Goal: Task Accomplishment & Management: Manage account settings

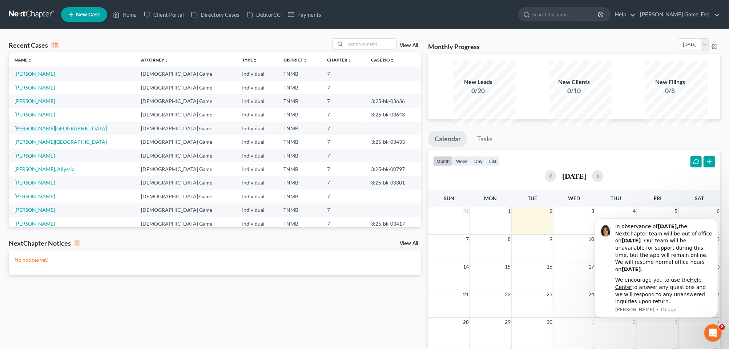
click at [46, 131] on link "[PERSON_NAME][GEOGRAPHIC_DATA]" at bounding box center [61, 128] width 92 height 6
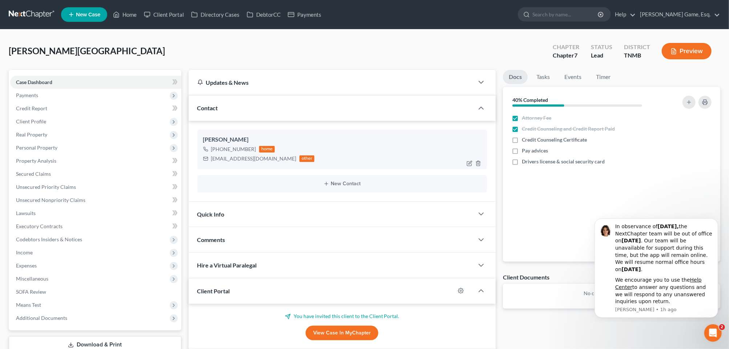
drag, startPoint x: 226, startPoint y: 183, endPoint x: 269, endPoint y: 182, distance: 42.9
click at [256, 153] on div "[PHONE_NUMBER]" at bounding box center [233, 148] width 45 height 7
drag, startPoint x: 269, startPoint y: 182, endPoint x: 255, endPoint y: 185, distance: 14.0
copy div "[PHONE_NUMBER]"
click at [140, 18] on link "Home" at bounding box center [124, 14] width 31 height 13
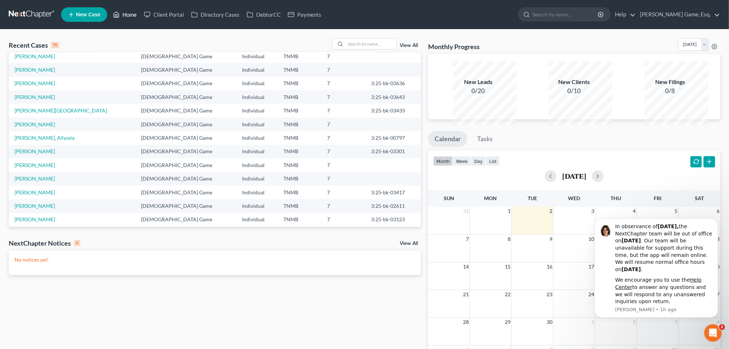
scroll to position [62, 0]
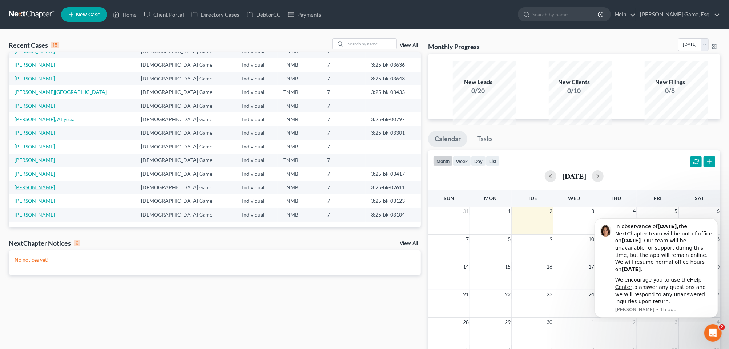
click at [55, 190] on link "[PERSON_NAME]" at bounding box center [35, 187] width 40 height 6
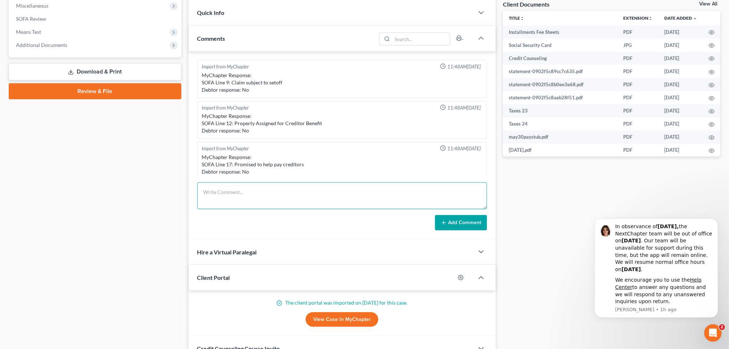
click at [232, 209] on textarea at bounding box center [342, 195] width 290 height 27
paste textarea "[STREET_ADDRESS]"
type textarea "[STREET_ADDRESS]"
click at [118, 279] on div "Case Dashboard Payments Invoices Payments Payments Credit Report Client Profile" at bounding box center [95, 92] width 180 height 590
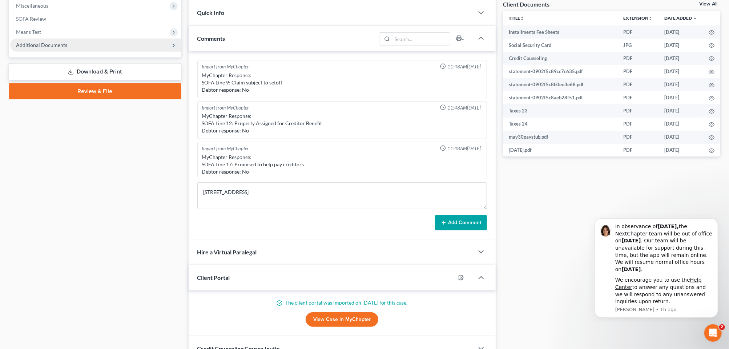
click at [61, 48] on span "Additional Documents" at bounding box center [41, 45] width 51 height 6
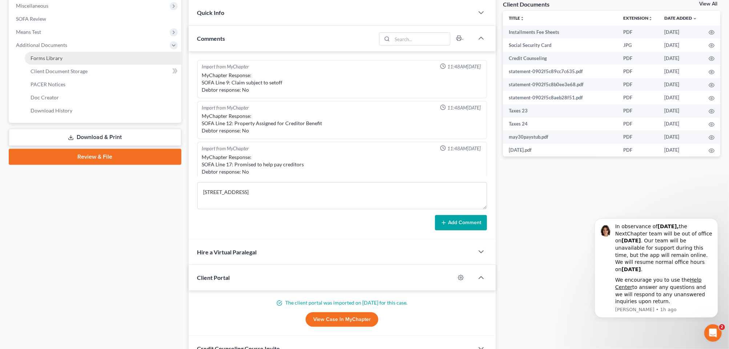
click at [58, 61] on span "Forms Library" at bounding box center [47, 58] width 32 height 6
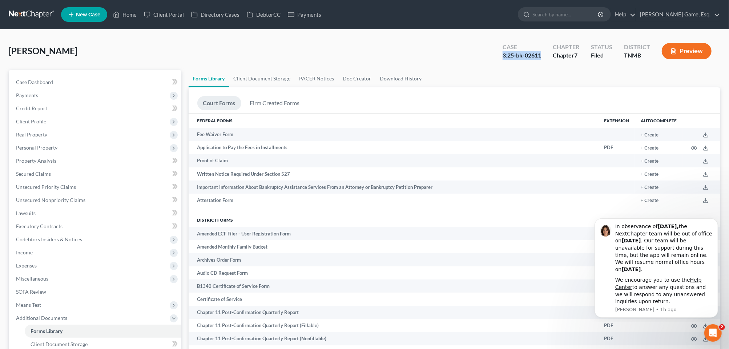
drag, startPoint x: 447, startPoint y: 67, endPoint x: 498, endPoint y: 70, distance: 51.4
click at [498, 63] on div "Case 3:25-bk-02611" at bounding box center [522, 51] width 50 height 21
drag, startPoint x: 498, startPoint y: 70, endPoint x: 480, endPoint y: 72, distance: 17.9
copy div "3:25-bk-02611"
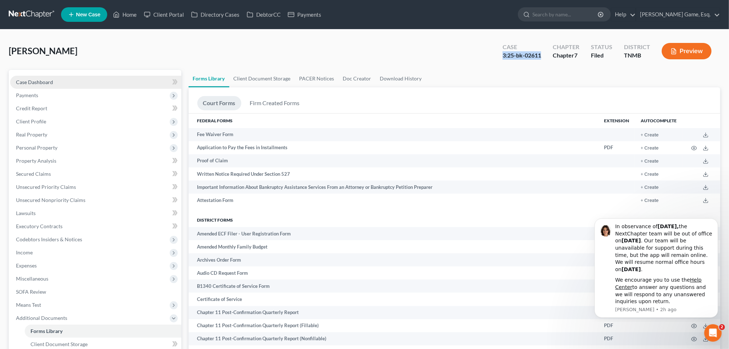
click at [53, 85] on span "Case Dashboard" at bounding box center [34, 82] width 37 height 6
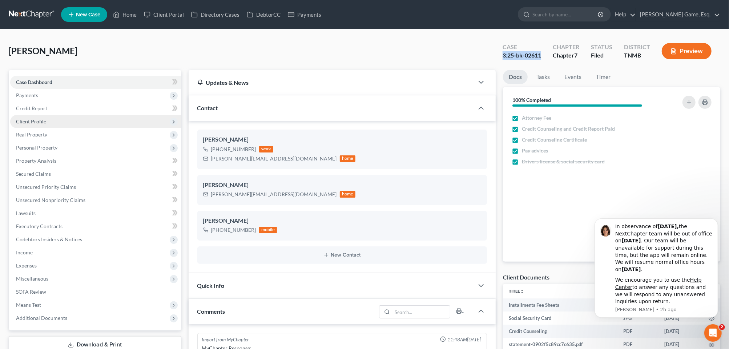
scroll to position [190, 0]
click at [44, 124] on span "Client Profile" at bounding box center [31, 121] width 30 height 6
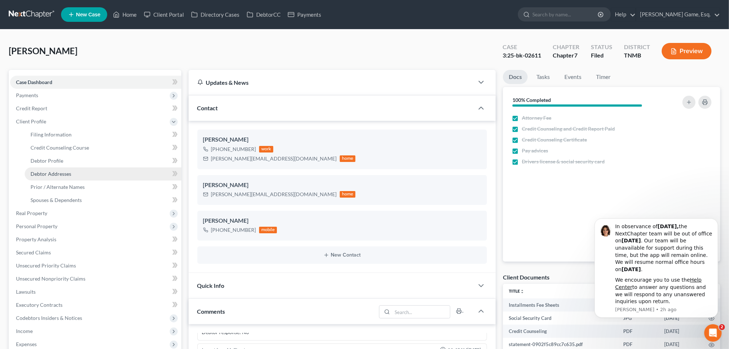
click at [53, 177] on span "Debtor Addresses" at bounding box center [51, 173] width 41 height 6
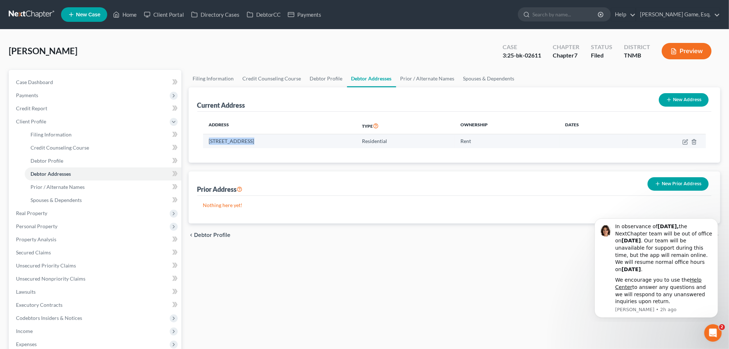
drag, startPoint x: 215, startPoint y: 172, endPoint x: 264, endPoint y: 172, distance: 48.7
click at [264, 148] on td "[STREET_ADDRESS]" at bounding box center [279, 141] width 153 height 14
drag, startPoint x: 264, startPoint y: 172, endPoint x: 232, endPoint y: 172, distance: 31.6
copy td "[STREET_ADDRESS]"
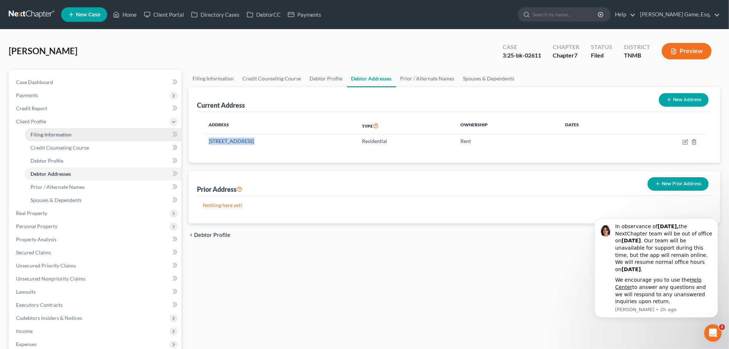
click at [67, 137] on span "Filing Information" at bounding box center [51, 134] width 41 height 6
select select "1"
select select "0"
select select "44"
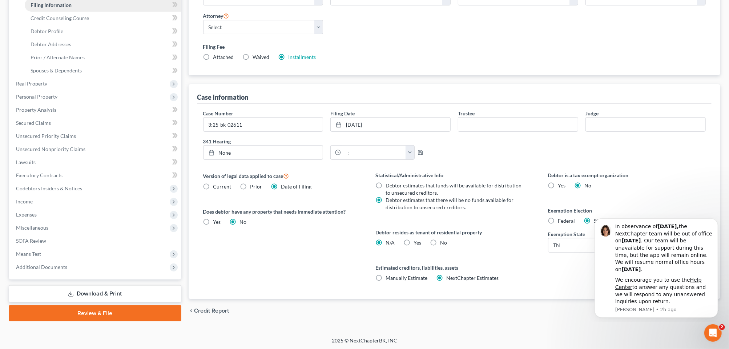
scroll to position [136, 0]
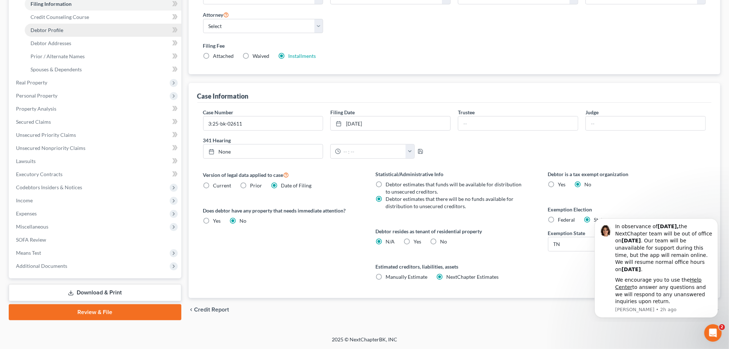
click at [56, 33] on span "Debtor Profile" at bounding box center [47, 30] width 33 height 6
select select "3"
select select "1"
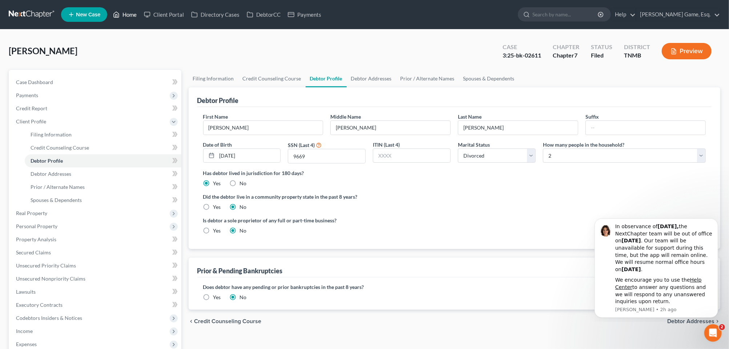
click at [140, 18] on link "Home" at bounding box center [124, 14] width 31 height 13
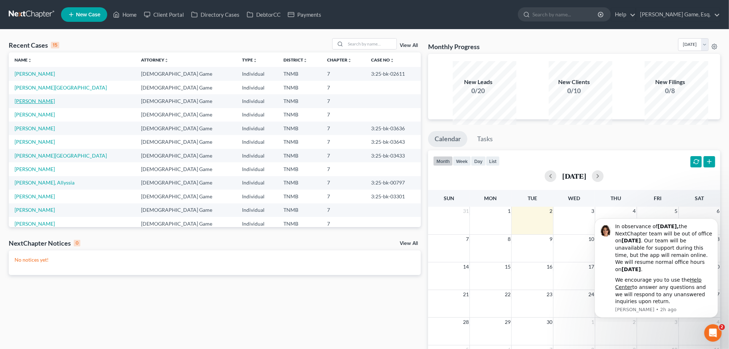
click at [42, 104] on link "[PERSON_NAME]" at bounding box center [35, 101] width 40 height 6
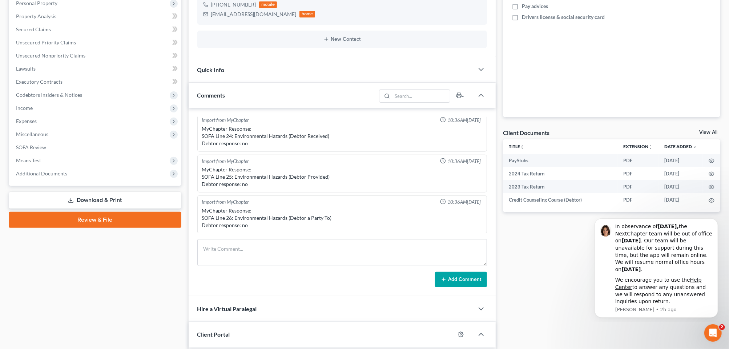
scroll to position [182, 0]
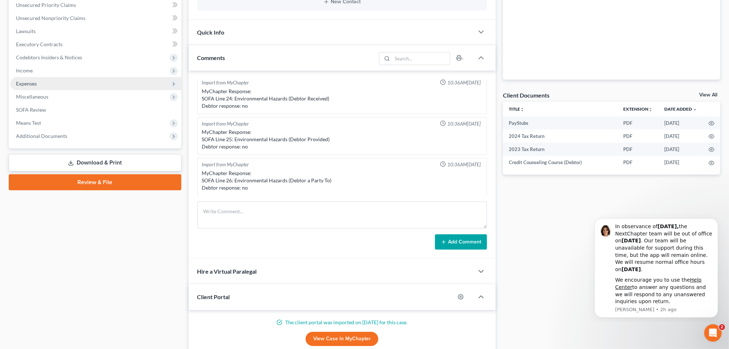
click at [32, 87] on span "Expenses" at bounding box center [26, 83] width 21 height 6
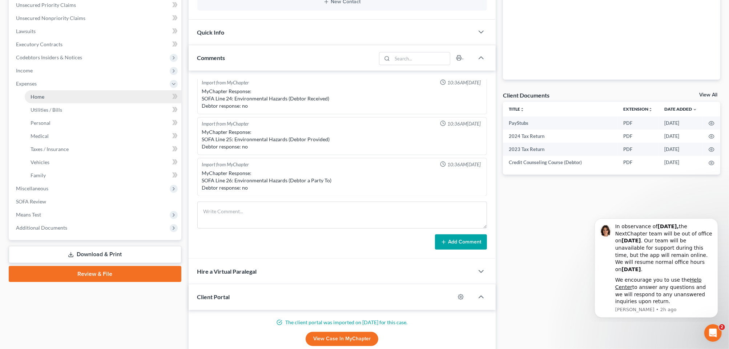
click at [40, 100] on span "Home" at bounding box center [38, 96] width 14 height 6
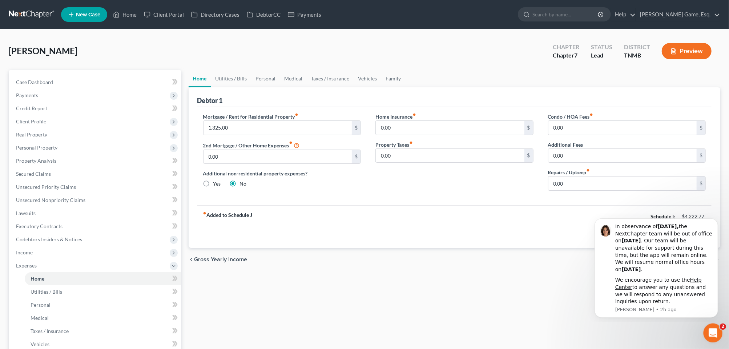
click at [588, 279] on icon "Open Intercom Messenger" at bounding box center [712, 332] width 12 height 12
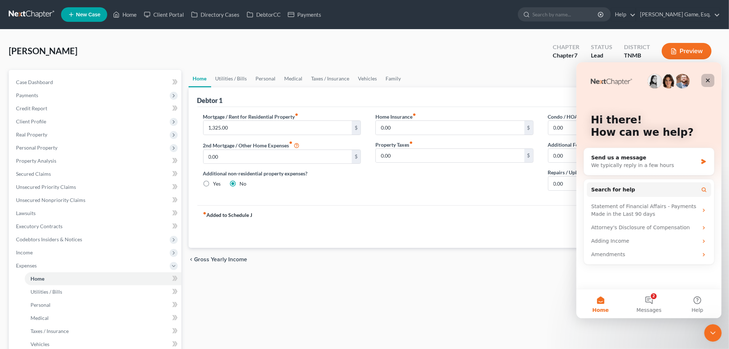
click at [588, 78] on icon "Close" at bounding box center [708, 80] width 6 height 6
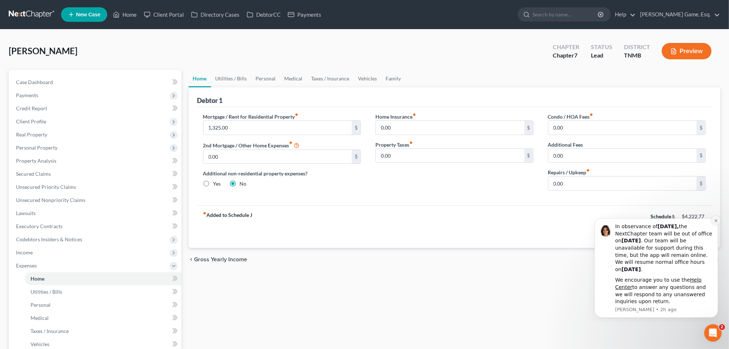
click at [588, 221] on icon "Dismiss notification" at bounding box center [716, 220] width 4 height 4
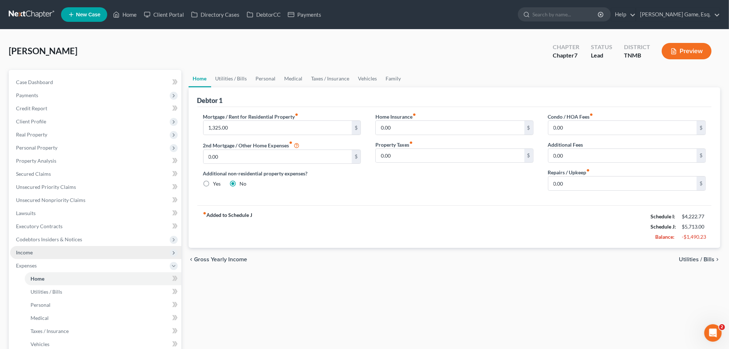
click at [33, 255] on span "Income" at bounding box center [24, 252] width 17 height 6
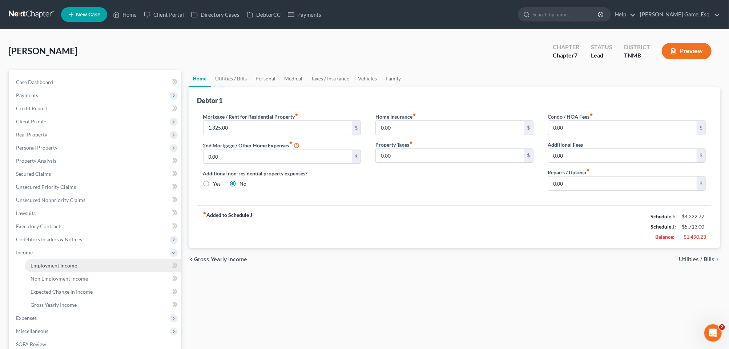
click at [49, 268] on span "Employment Income" at bounding box center [54, 265] width 47 height 6
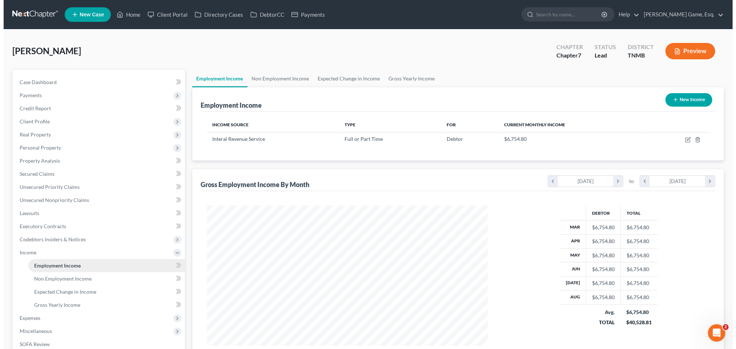
scroll to position [162, 296]
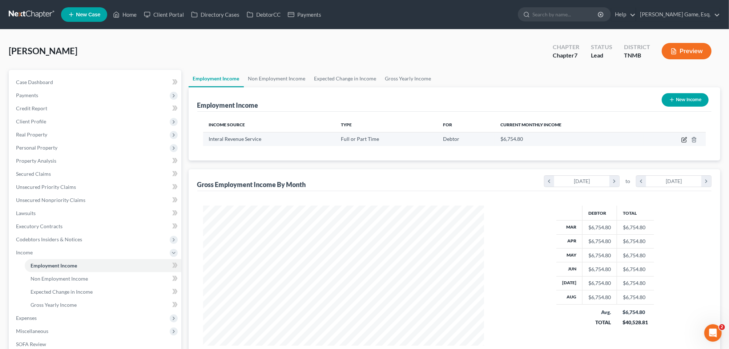
click at [588, 142] on icon "button" at bounding box center [685, 140] width 6 height 6
select select "0"
select select "44"
select select "2"
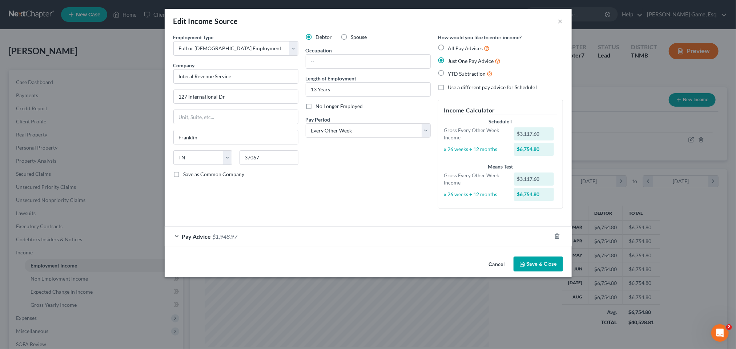
scroll to position [7, 0]
click at [165, 246] on div "Pay Advice $1,948.97" at bounding box center [358, 235] width 387 height 19
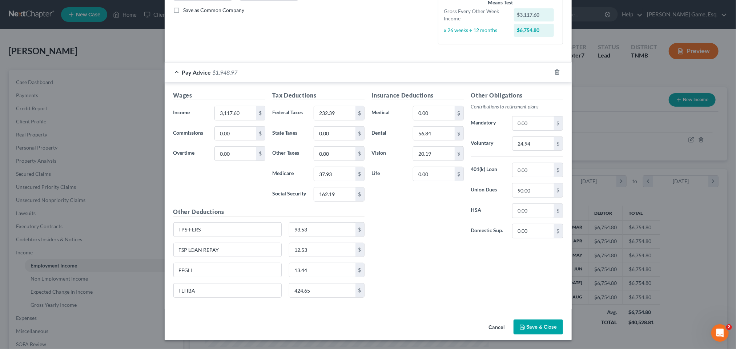
scroll to position [289, 0]
drag, startPoint x: 130, startPoint y: 280, endPoint x: 161, endPoint y: 279, distance: 31.3
click at [174, 279] on input "FEHBA" at bounding box center [228, 290] width 108 height 14
drag, startPoint x: 168, startPoint y: 280, endPoint x: 126, endPoint y: 277, distance: 41.9
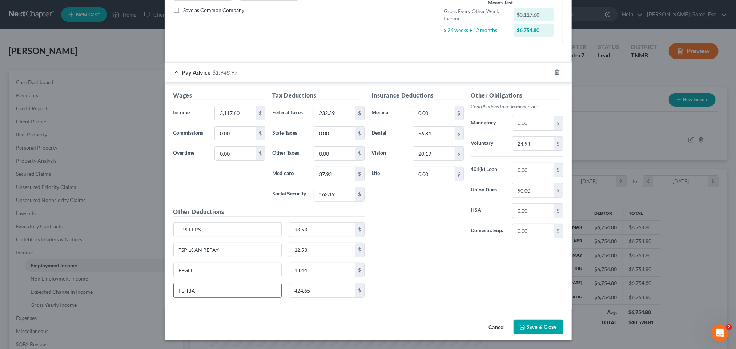
click at [174, 279] on input "FEHBA" at bounding box center [228, 290] width 108 height 14
click at [414, 211] on div "Insurance Deductions Medical 0.00 $ Dental 56.84 $ Vision 20.19 $ Life 0.00 $" at bounding box center [417, 167] width 99 height 153
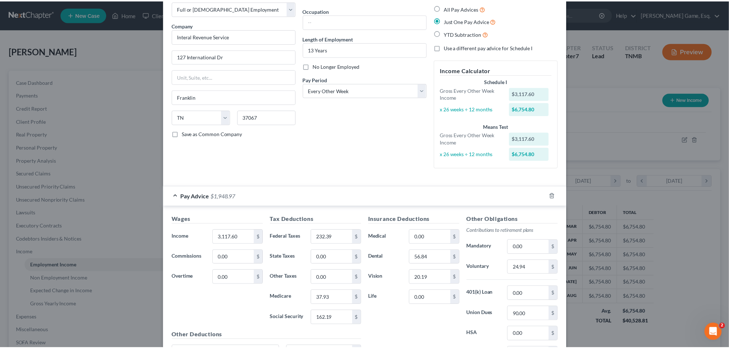
scroll to position [0, 0]
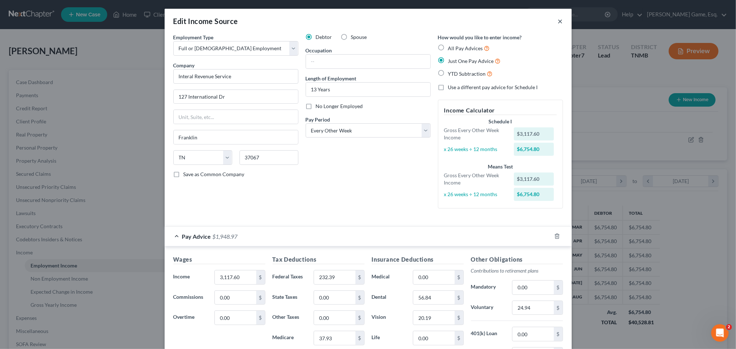
click at [563, 25] on button "×" at bounding box center [560, 21] width 5 height 9
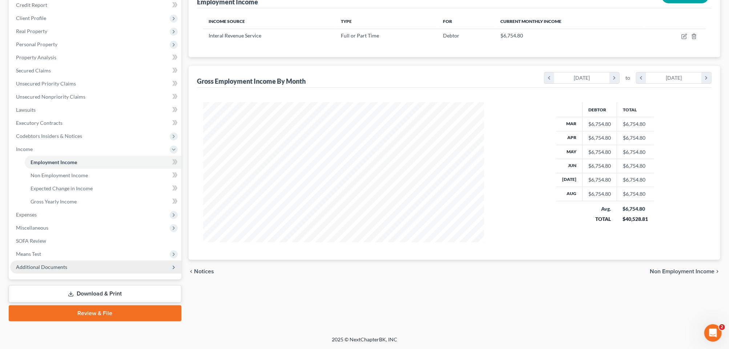
scroll to position [214, 0]
click at [67, 264] on span "Additional Documents" at bounding box center [41, 267] width 51 height 6
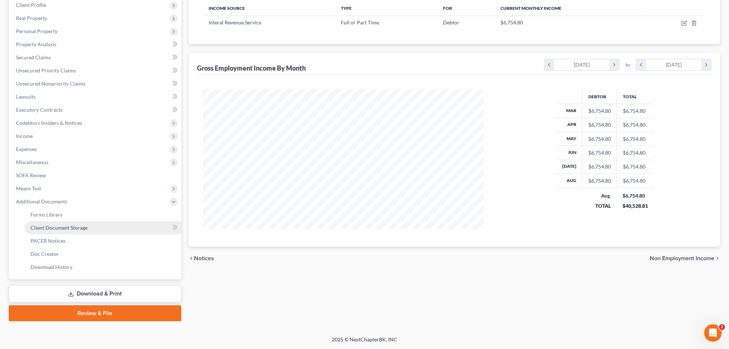
click at [68, 224] on span "Client Document Storage" at bounding box center [59, 227] width 57 height 6
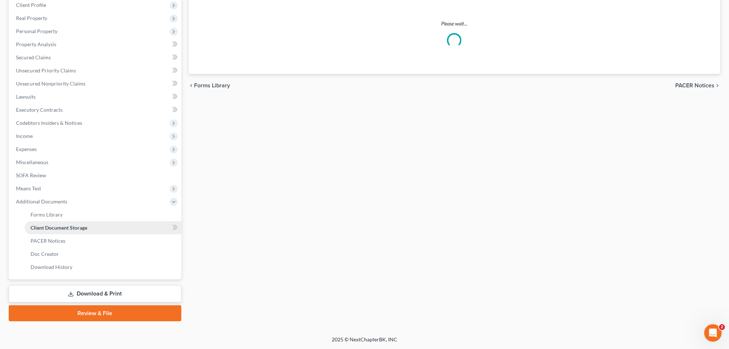
select select "0"
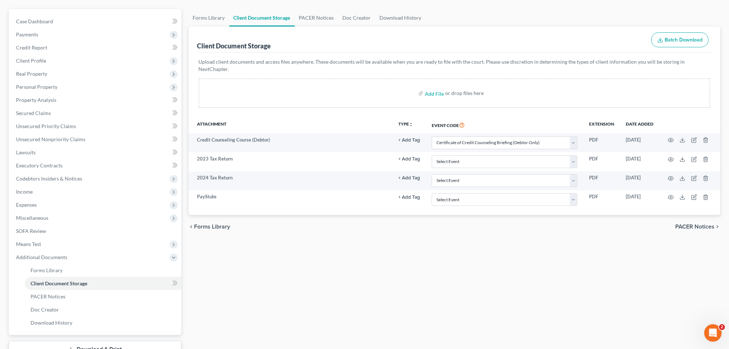
scroll to position [136, 0]
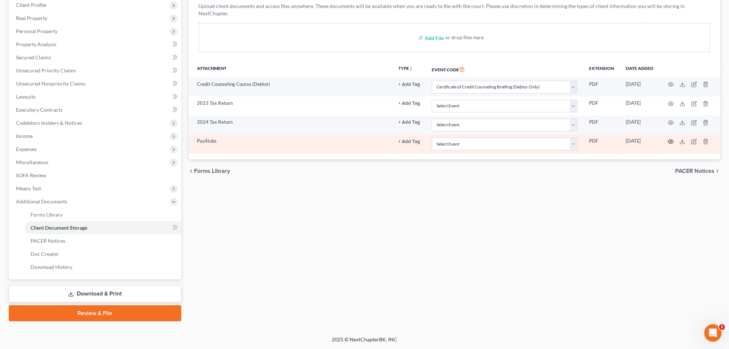
click at [588, 144] on icon "button" at bounding box center [671, 141] width 6 height 6
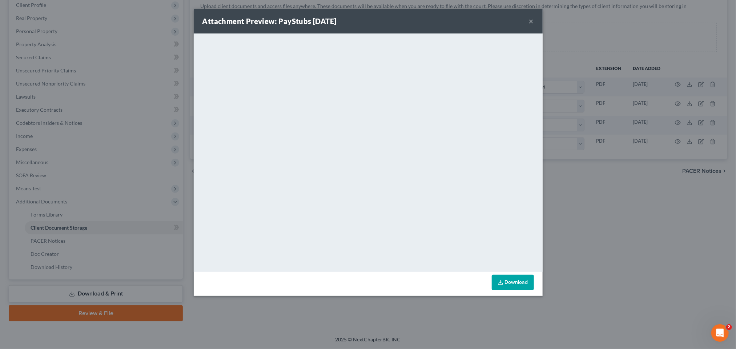
click at [534, 25] on button "×" at bounding box center [531, 21] width 5 height 9
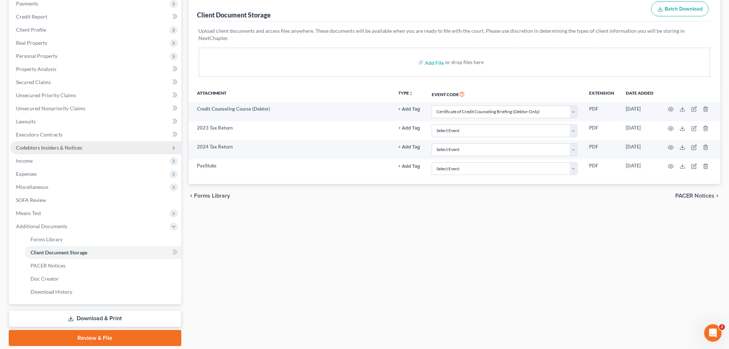
scroll to position [0, 0]
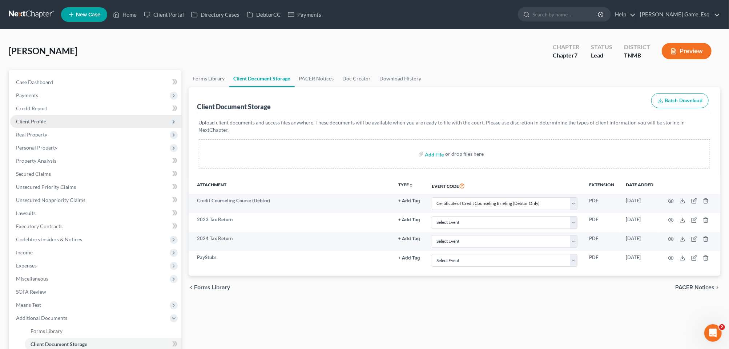
click at [38, 124] on span "Client Profile" at bounding box center [31, 121] width 30 height 6
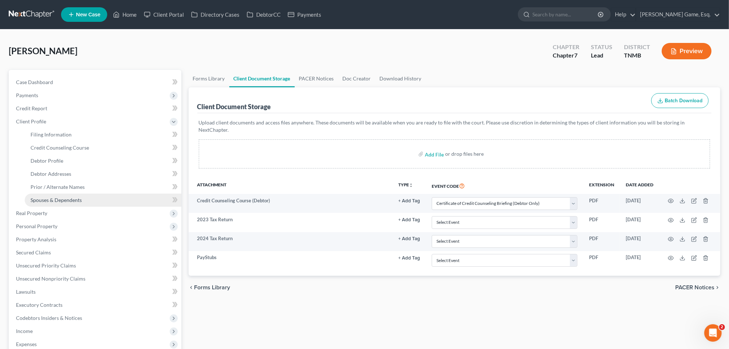
click at [72, 203] on span "Spouses & Dependents" at bounding box center [56, 200] width 51 height 6
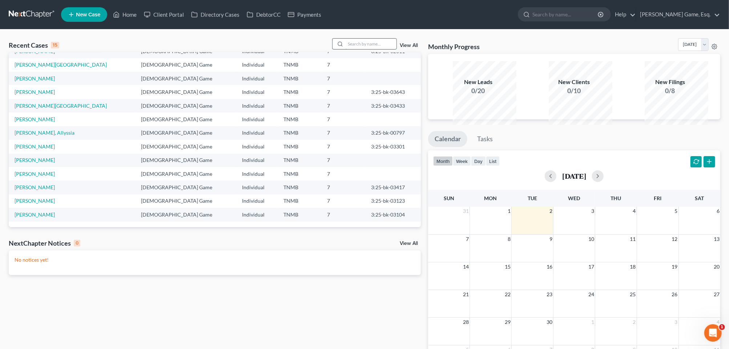
click at [347, 49] on input "search" at bounding box center [371, 44] width 51 height 11
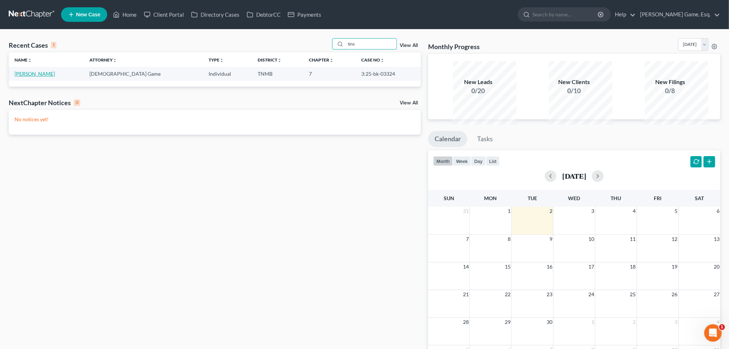
type input "tins"
click at [35, 77] on link "Tinsley, Alexus" at bounding box center [35, 74] width 40 height 6
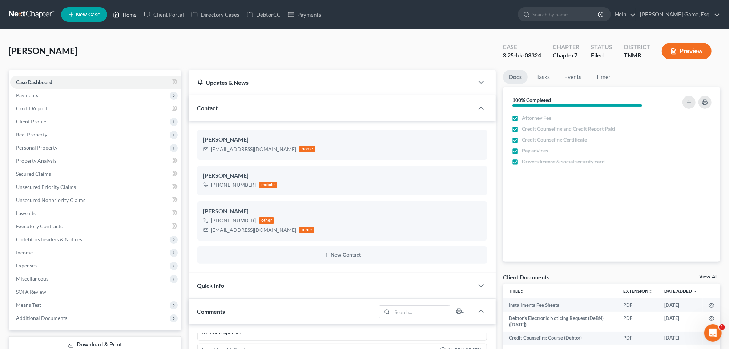
click at [140, 19] on link "Home" at bounding box center [124, 14] width 31 height 13
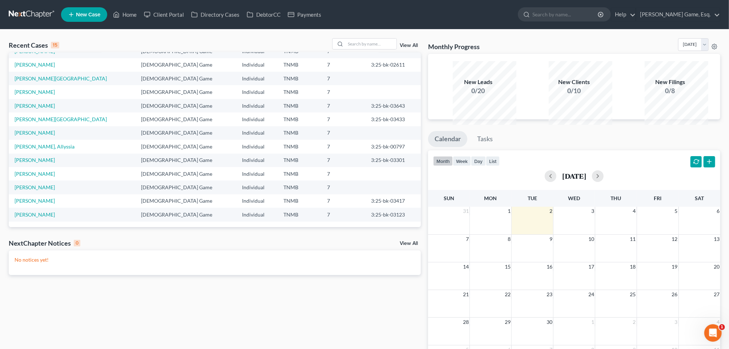
scroll to position [62, 0]
click at [33, 204] on link "[PERSON_NAME]" at bounding box center [35, 200] width 40 height 6
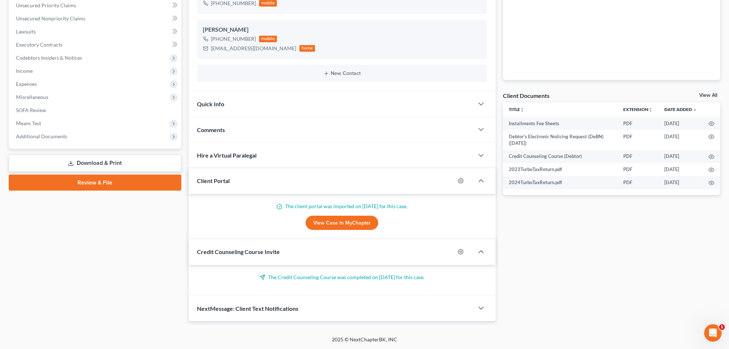
scroll to position [217, 0]
click at [51, 139] on span "Additional Documents" at bounding box center [41, 136] width 51 height 6
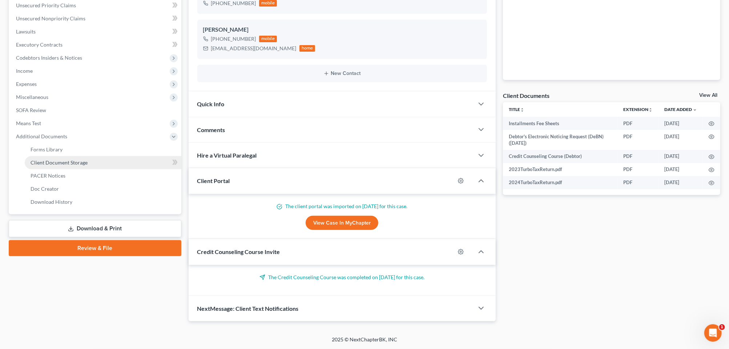
click at [70, 165] on span "Client Document Storage" at bounding box center [59, 162] width 57 height 6
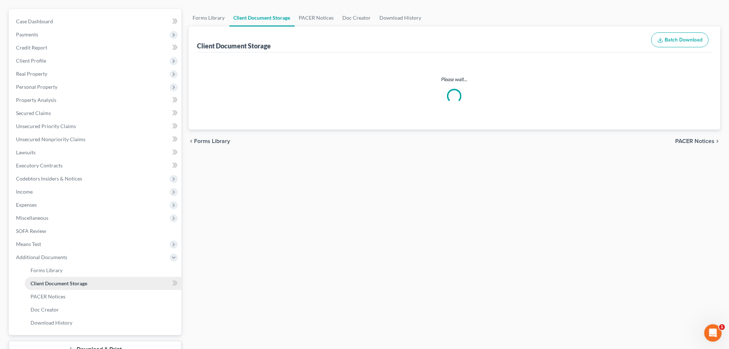
select select "0"
select select "8"
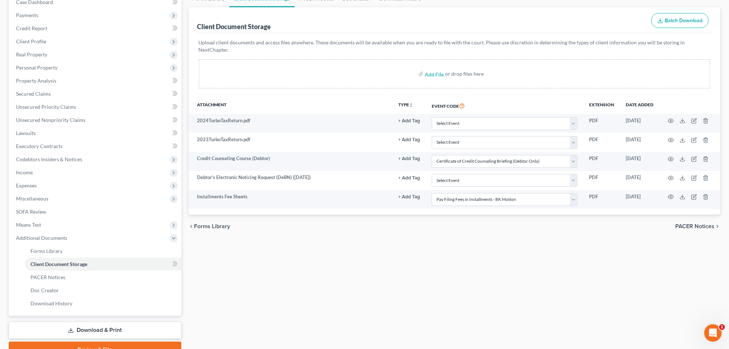
scroll to position [91, 0]
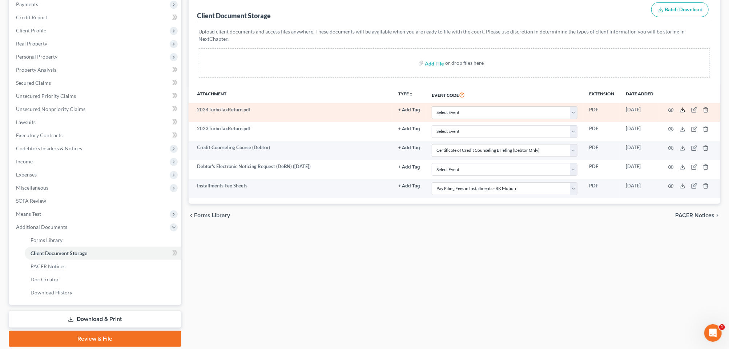
click at [680, 113] on icon at bounding box center [683, 110] width 6 height 6
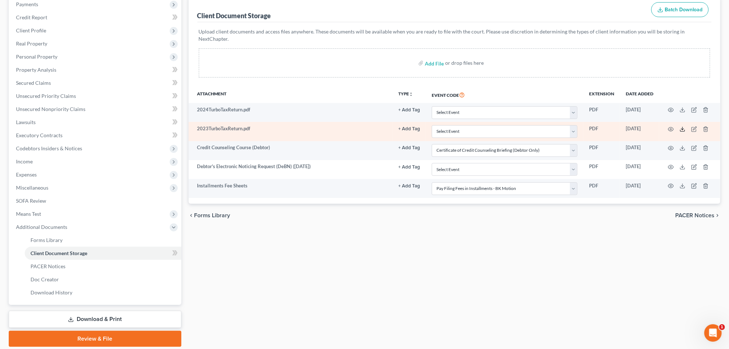
click at [683, 130] on line at bounding box center [683, 128] width 0 height 3
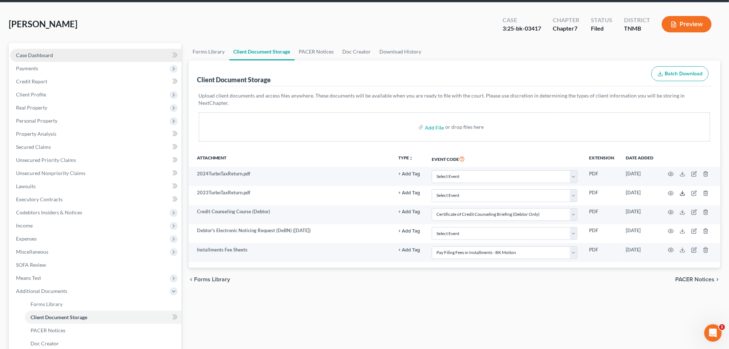
scroll to position [0, 0]
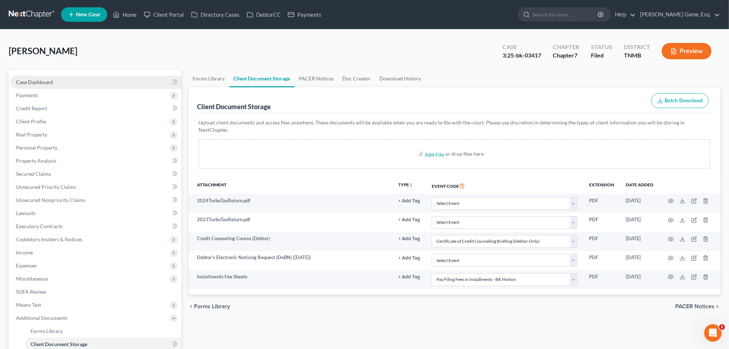
click at [44, 85] on span "Case Dashboard" at bounding box center [34, 82] width 37 height 6
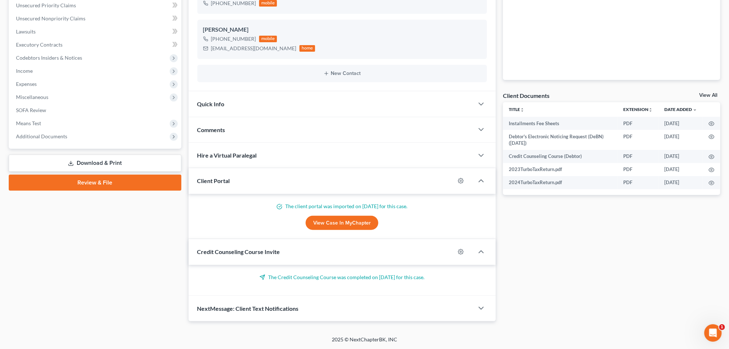
scroll to position [308, 0]
click at [266, 117] on div "Comments" at bounding box center [331, 129] width 285 height 25
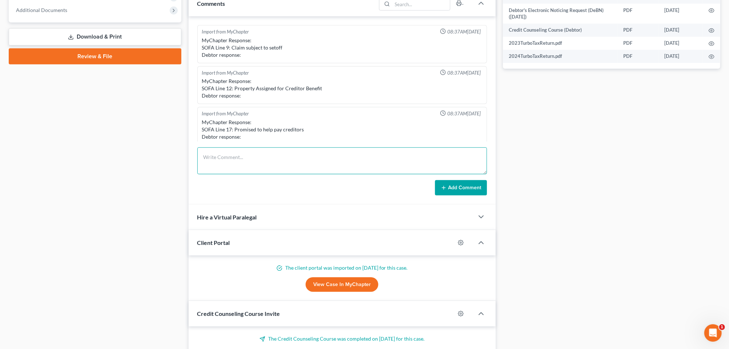
click at [214, 174] on textarea at bounding box center [342, 160] width 290 height 27
type textarea "Sent all docs to trustee and us trustee"
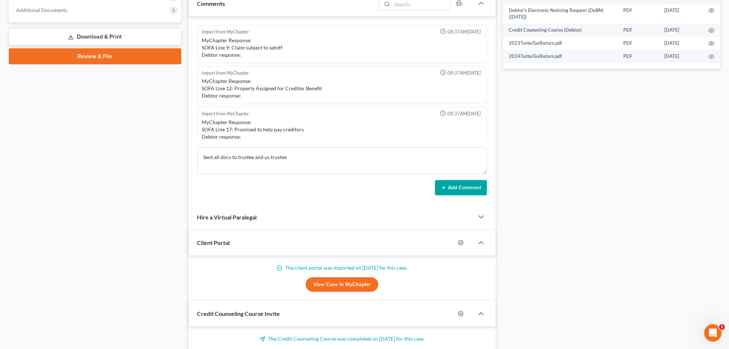
click at [453, 195] on button "Add Comment" at bounding box center [461, 187] width 52 height 15
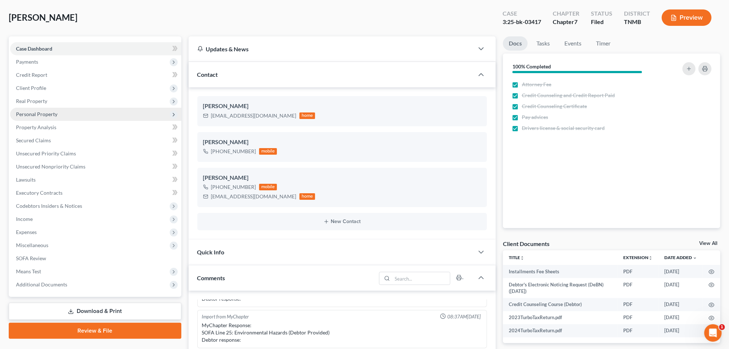
scroll to position [0, 0]
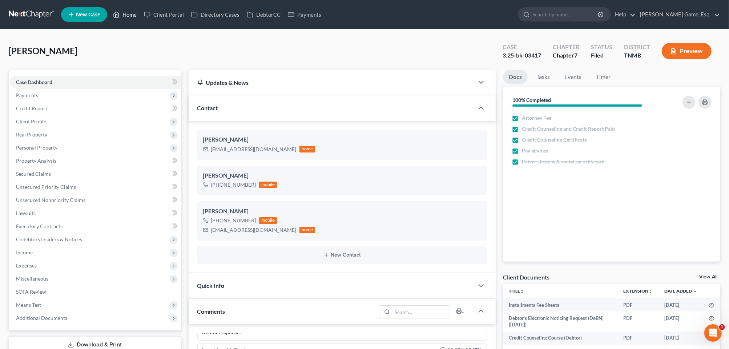
click at [140, 20] on link "Home" at bounding box center [124, 14] width 31 height 13
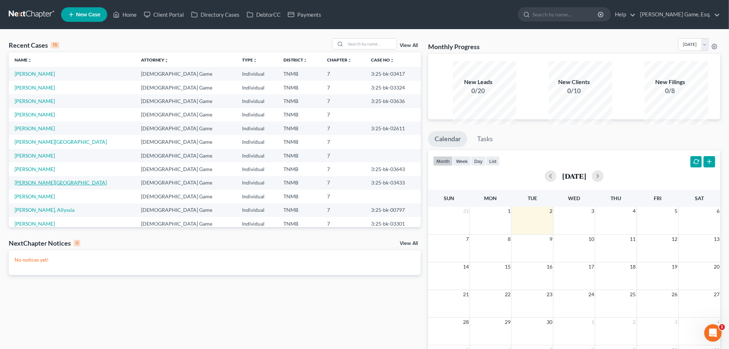
click at [37, 185] on link "[PERSON_NAME][GEOGRAPHIC_DATA]" at bounding box center [61, 182] width 92 height 6
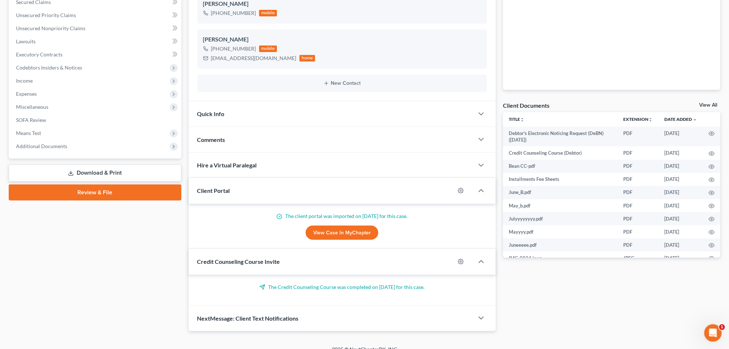
scroll to position [273, 0]
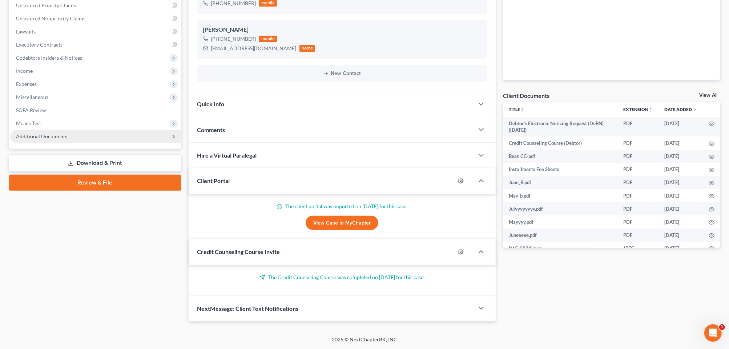
click at [49, 133] on span "Additional Documents" at bounding box center [41, 136] width 51 height 6
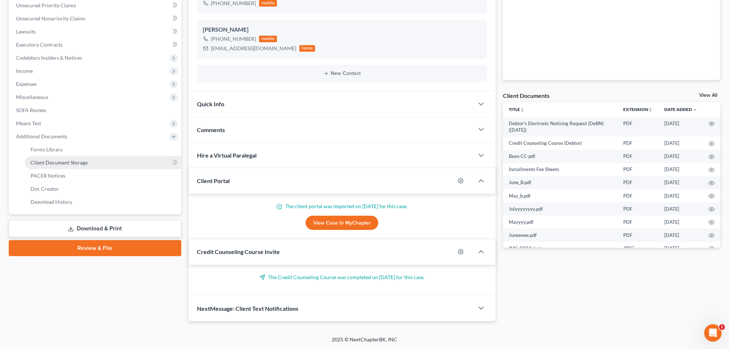
click at [56, 159] on span "Client Document Storage" at bounding box center [59, 162] width 57 height 6
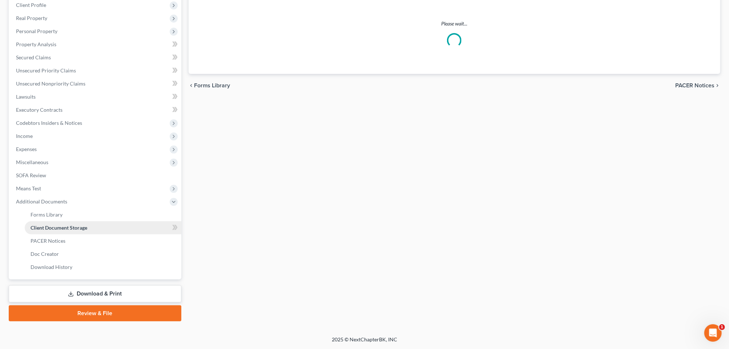
select select "8"
select select "0"
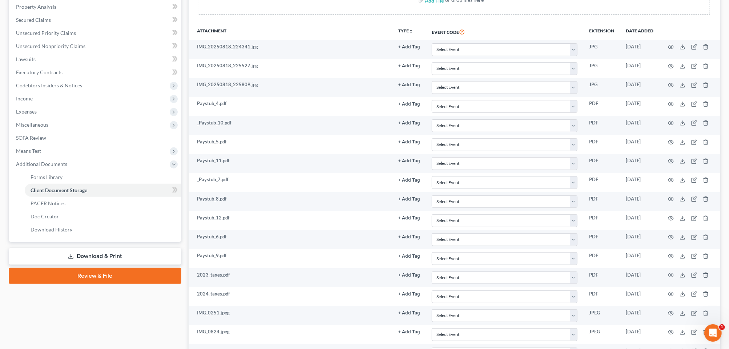
scroll to position [91, 0]
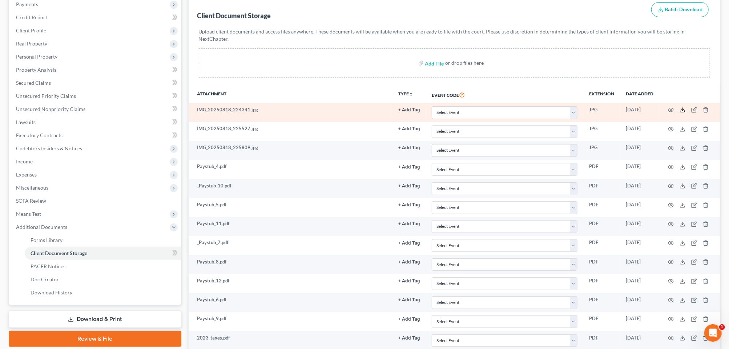
click at [680, 113] on icon at bounding box center [683, 110] width 6 height 6
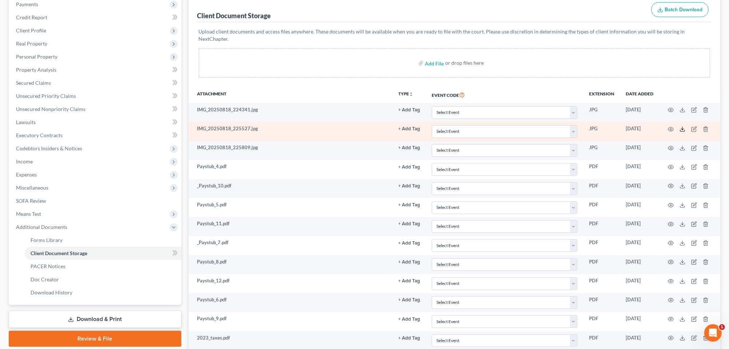
click at [680, 132] on icon at bounding box center [683, 129] width 6 height 6
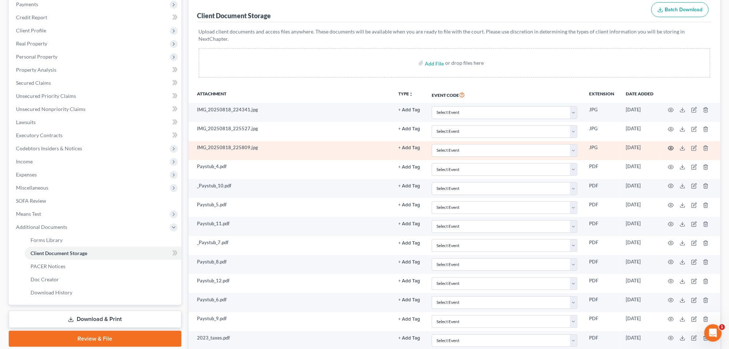
click at [670, 149] on circle "button" at bounding box center [670, 147] width 1 height 1
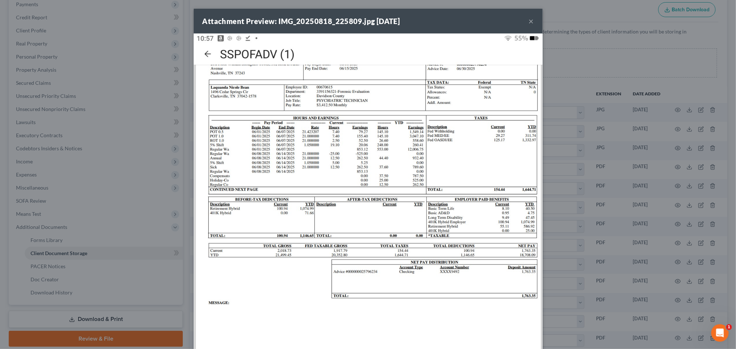
click at [534, 25] on button "×" at bounding box center [531, 21] width 5 height 9
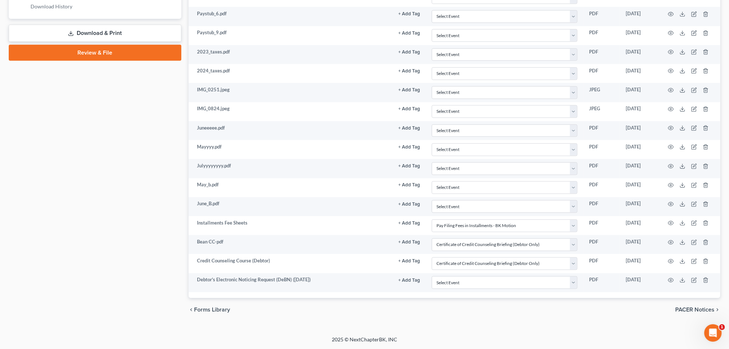
scroll to position [409, 0]
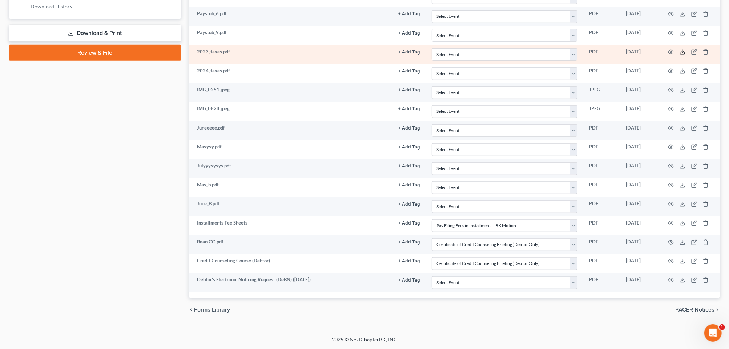
click at [680, 54] on icon at bounding box center [682, 53] width 4 height 1
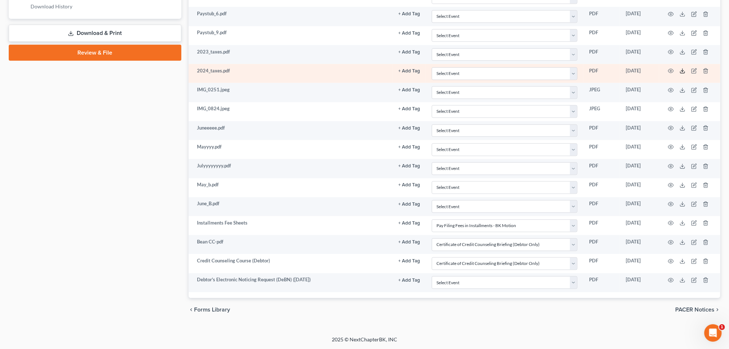
click at [680, 74] on icon at bounding box center [683, 71] width 6 height 6
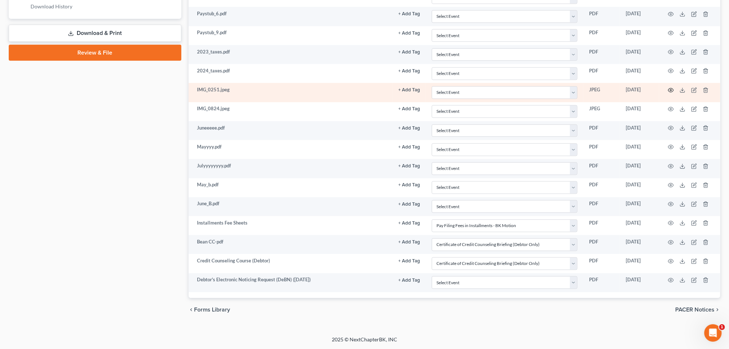
click at [668, 93] on icon "button" at bounding box center [671, 90] width 6 height 6
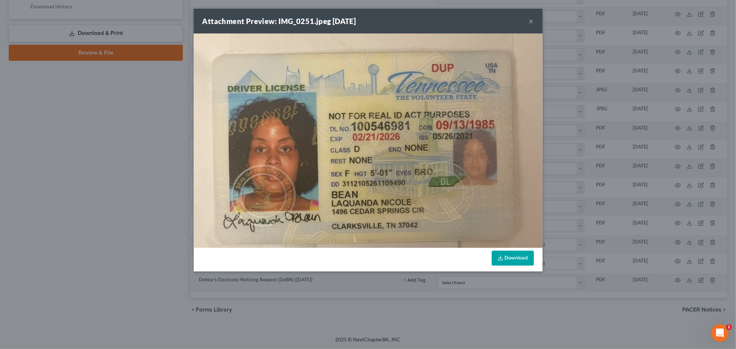
click at [534, 25] on button "×" at bounding box center [531, 21] width 5 height 9
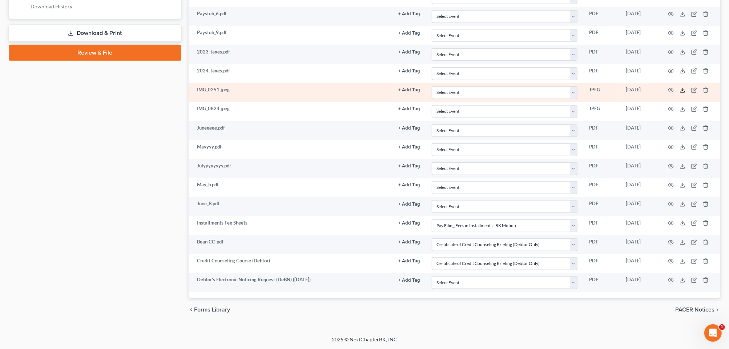
click at [680, 92] on icon at bounding box center [682, 91] width 4 height 1
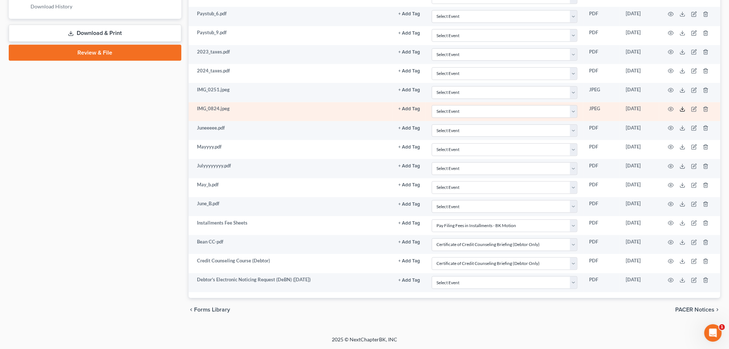
click at [680, 112] on icon at bounding box center [683, 109] width 6 height 6
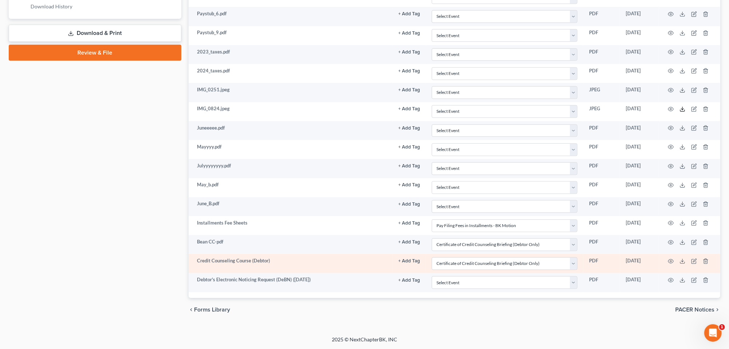
scroll to position [462, 0]
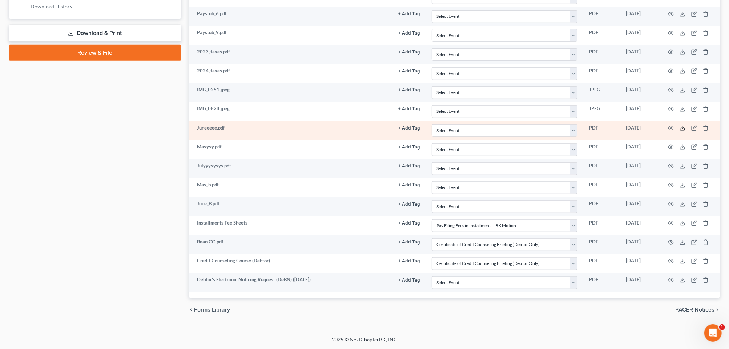
click at [680, 131] on icon at bounding box center [683, 128] width 6 height 6
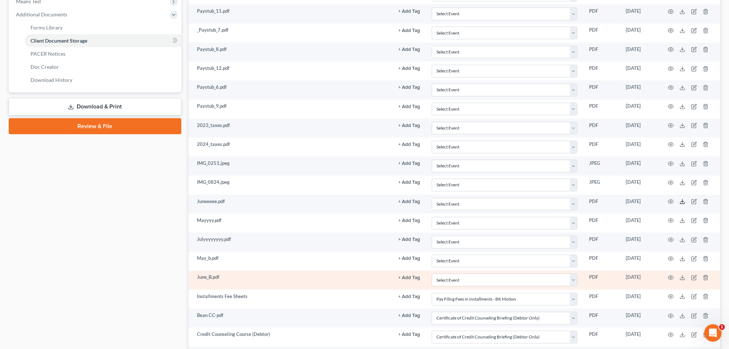
scroll to position [144, 0]
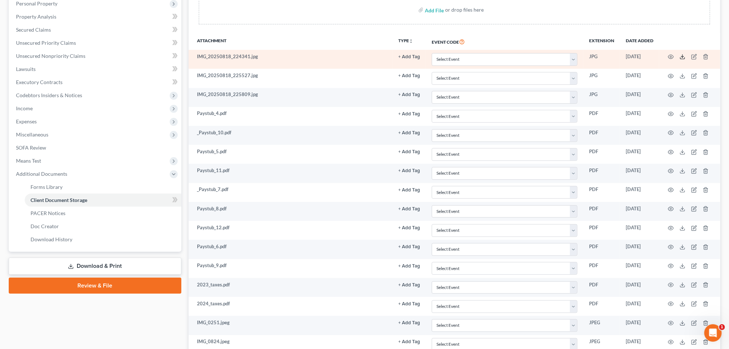
click at [680, 60] on icon at bounding box center [683, 57] width 6 height 6
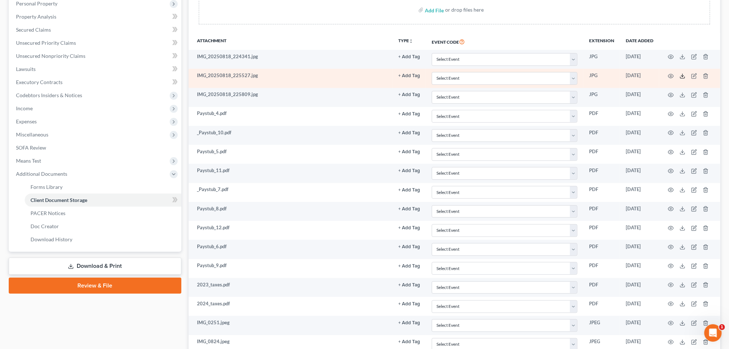
click at [680, 79] on icon at bounding box center [683, 76] width 6 height 6
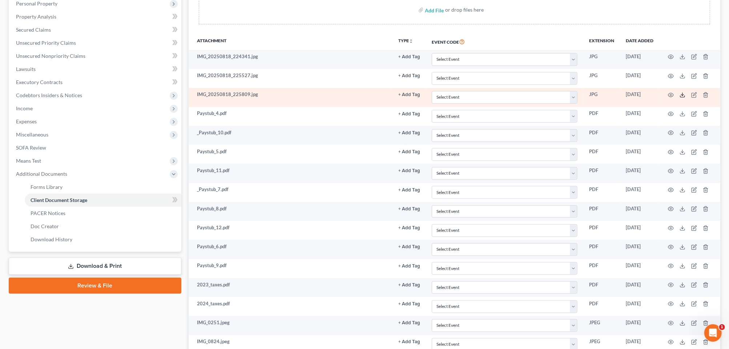
click at [680, 98] on icon at bounding box center [683, 95] width 6 height 6
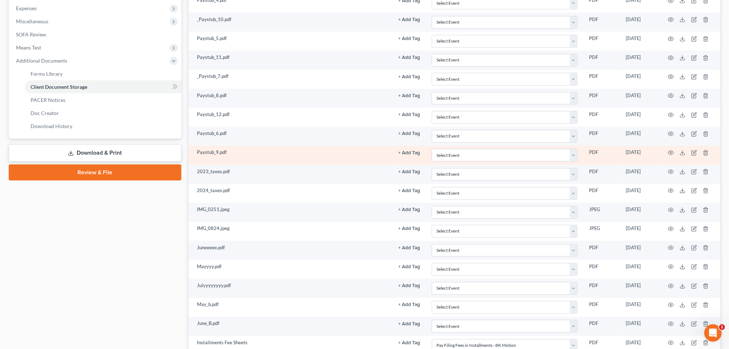
scroll to position [189, 0]
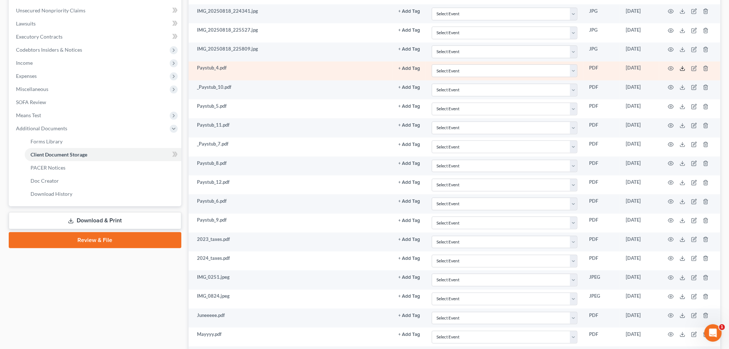
click at [680, 71] on icon at bounding box center [683, 68] width 6 height 6
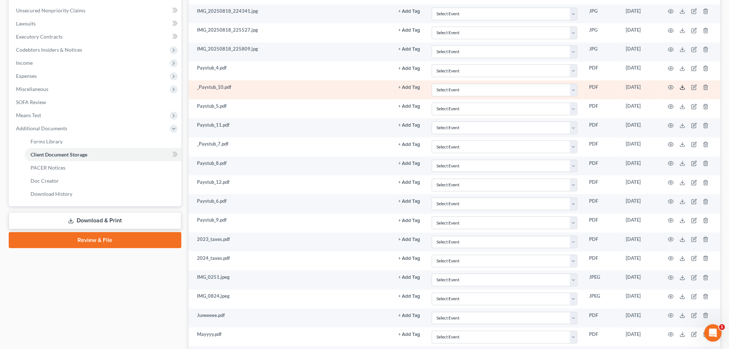
click at [680, 90] on icon at bounding box center [683, 87] width 6 height 6
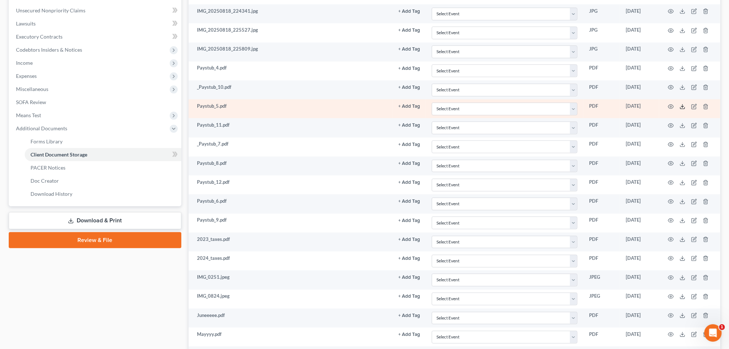
click at [680, 109] on icon at bounding box center [682, 107] width 4 height 1
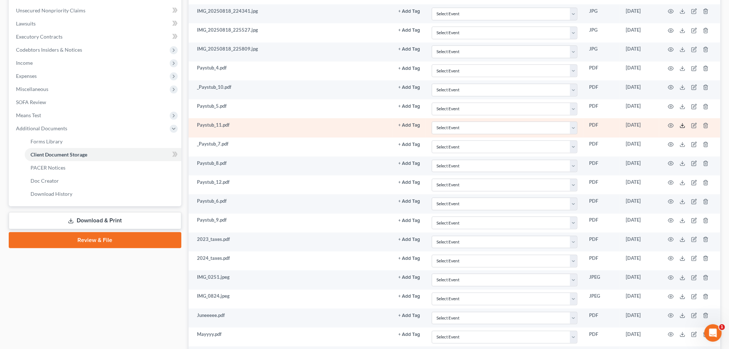
click at [680, 128] on icon at bounding box center [683, 125] width 6 height 6
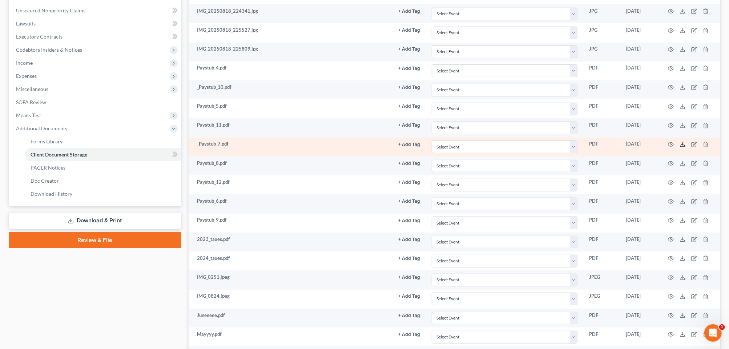
click at [680, 146] on icon at bounding box center [682, 145] width 4 height 1
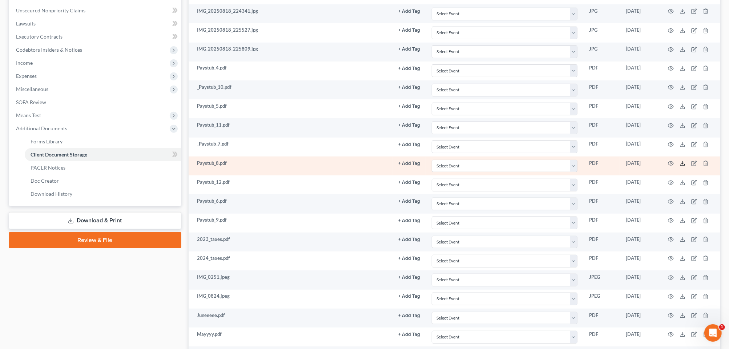
click at [680, 166] on icon at bounding box center [683, 163] width 6 height 6
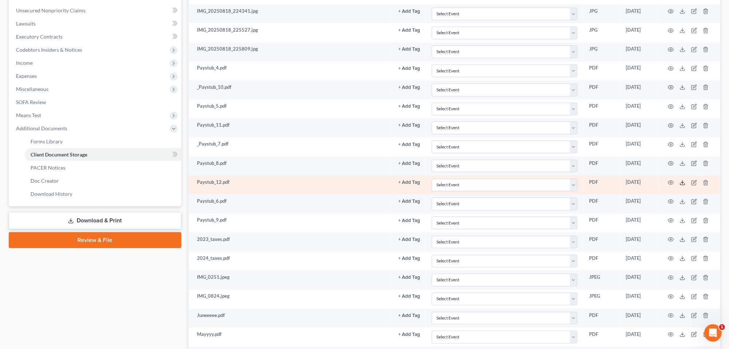
click at [683, 183] on line at bounding box center [683, 181] width 0 height 3
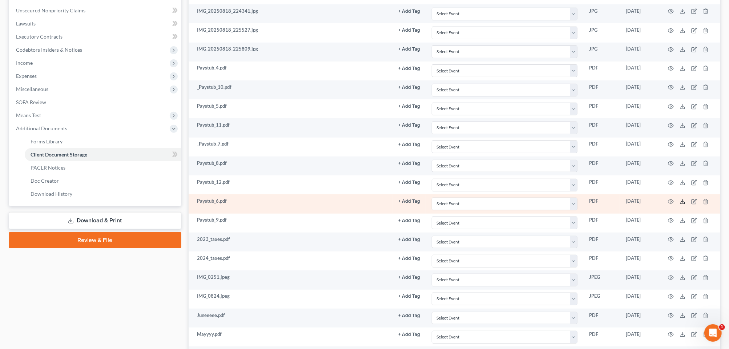
click at [680, 204] on icon at bounding box center [683, 201] width 6 height 6
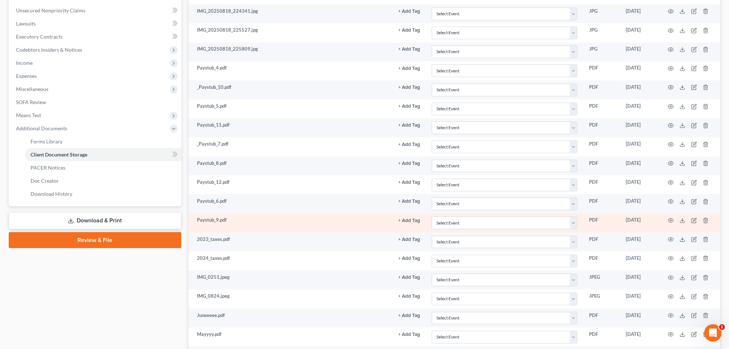
click at [276, 232] on td "Paystub_9.pdf" at bounding box center [291, 222] width 204 height 19
click at [680, 223] on icon at bounding box center [683, 220] width 6 height 6
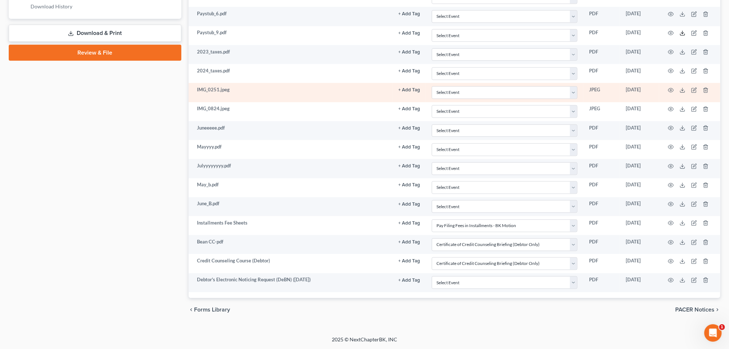
scroll to position [280, 0]
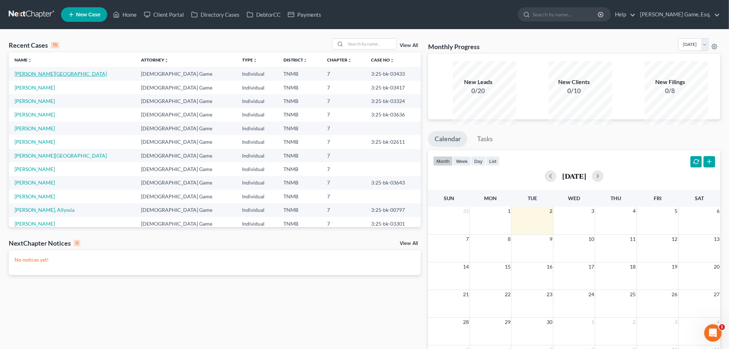
click at [33, 77] on link "[PERSON_NAME][GEOGRAPHIC_DATA]" at bounding box center [61, 74] width 92 height 6
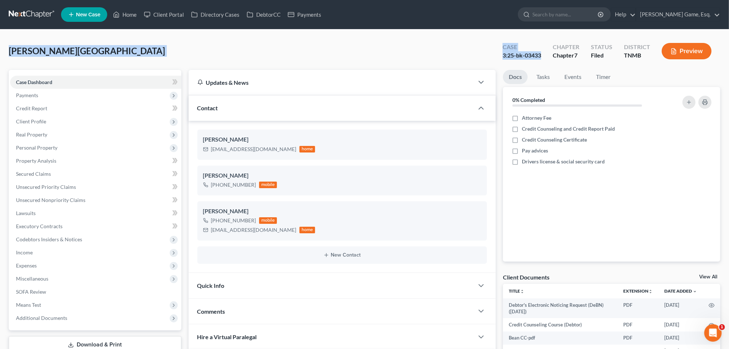
drag, startPoint x: 9, startPoint y: 63, endPoint x: 498, endPoint y: 64, distance: 489.3
click at [498, 64] on div "Bean, Laquanda Upgraded Case 3:25-bk-03433 Chapter Chapter 7 Status Filed Distr…" at bounding box center [364, 272] width 729 height 487
drag, startPoint x: 498, startPoint y: 64, endPoint x: 471, endPoint y: 68, distance: 27.2
copy div "Bean, Laquanda Upgraded Case 3:25-bk-03433"
click at [44, 85] on span "Case Dashboard" at bounding box center [34, 82] width 36 height 6
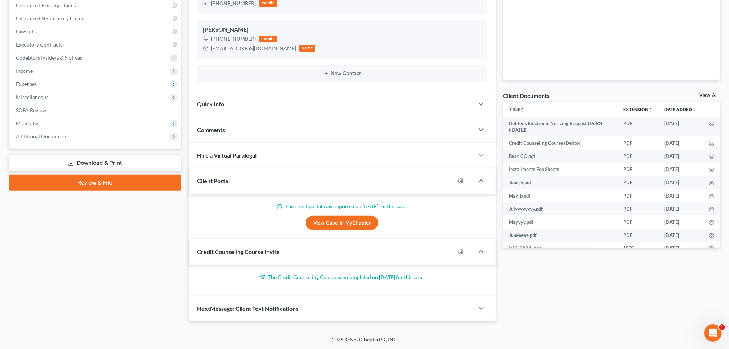
scroll to position [308, 0]
click at [217, 126] on span "Comments" at bounding box center [211, 129] width 28 height 7
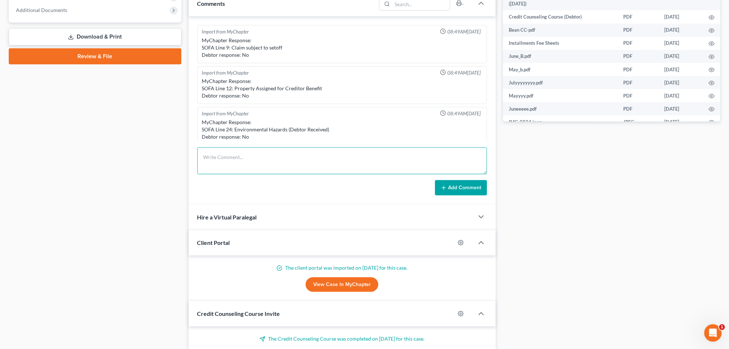
click at [230, 174] on textarea at bounding box center [342, 160] width 290 height 27
type textarea "sent all docs to trustee and US Trustee"
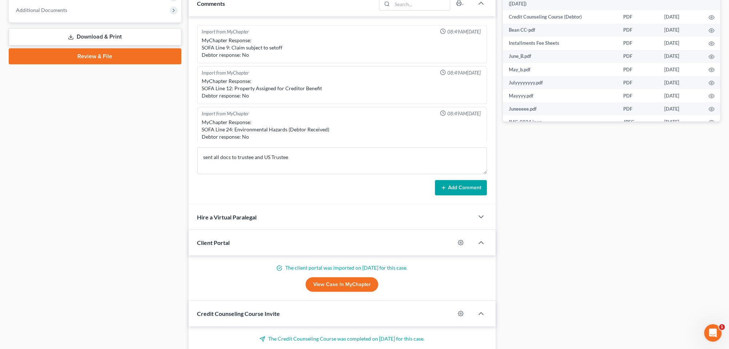
click at [465, 195] on button "Add Comment" at bounding box center [461, 187] width 52 height 15
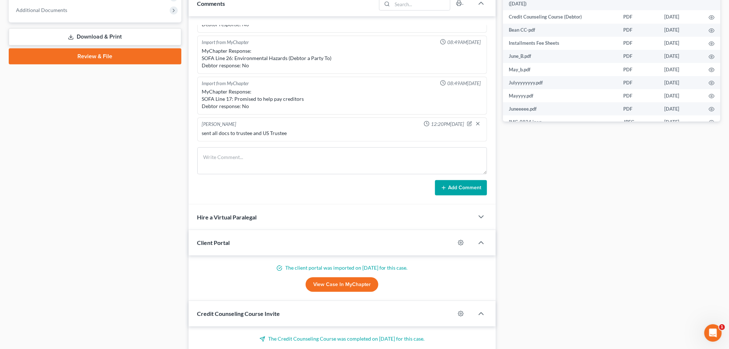
scroll to position [0, 0]
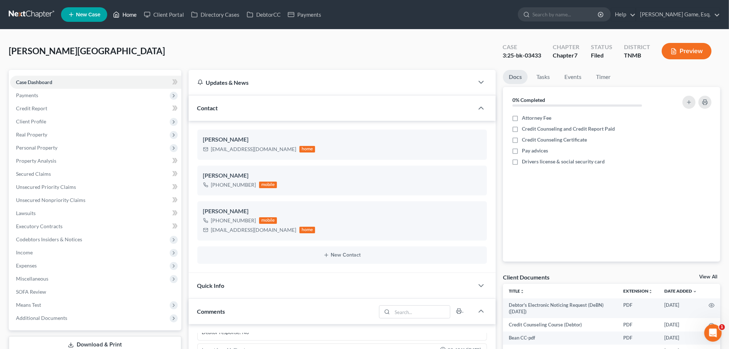
click at [140, 18] on link "Home" at bounding box center [124, 14] width 31 height 13
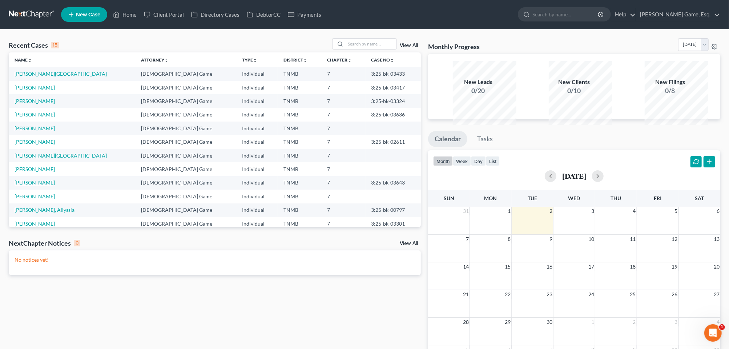
click at [36, 185] on link "[PERSON_NAME]" at bounding box center [35, 182] width 40 height 6
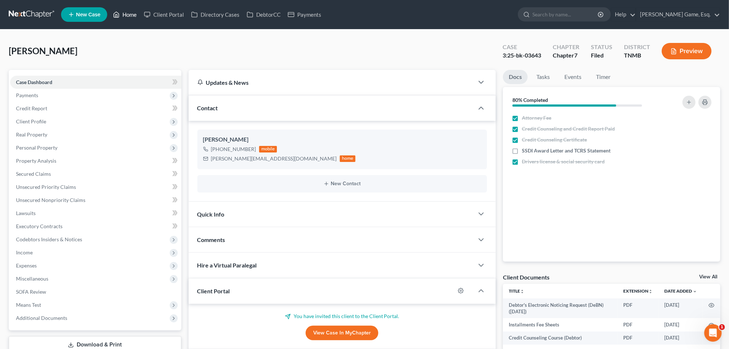
click at [140, 16] on link "Home" at bounding box center [124, 14] width 31 height 13
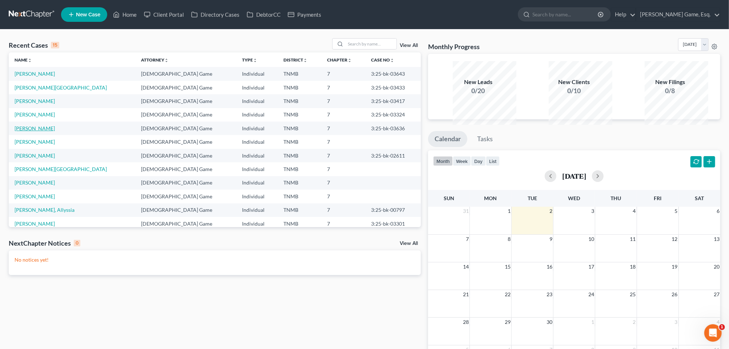
click at [47, 131] on link "[PERSON_NAME]" at bounding box center [35, 128] width 40 height 6
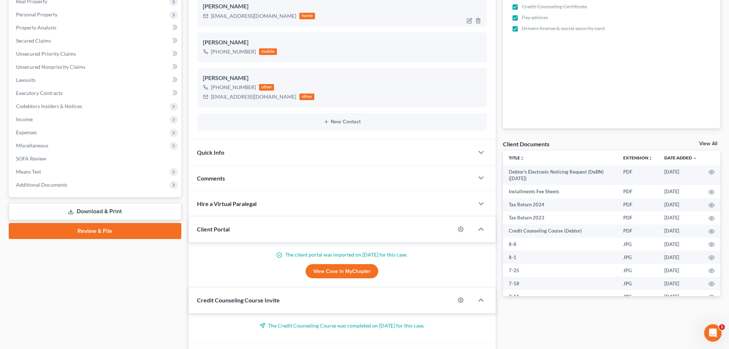
scroll to position [182, 0]
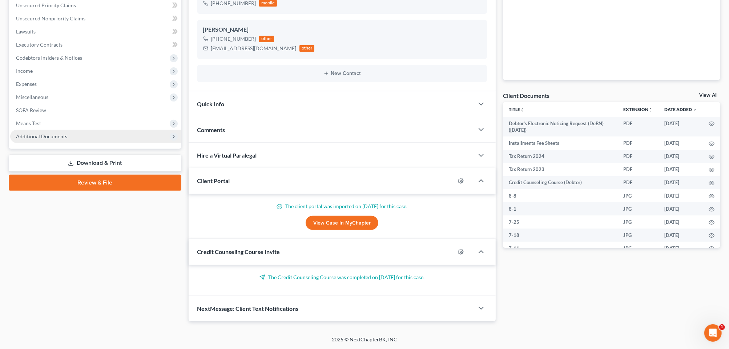
click at [67, 139] on span "Additional Documents" at bounding box center [41, 136] width 51 height 6
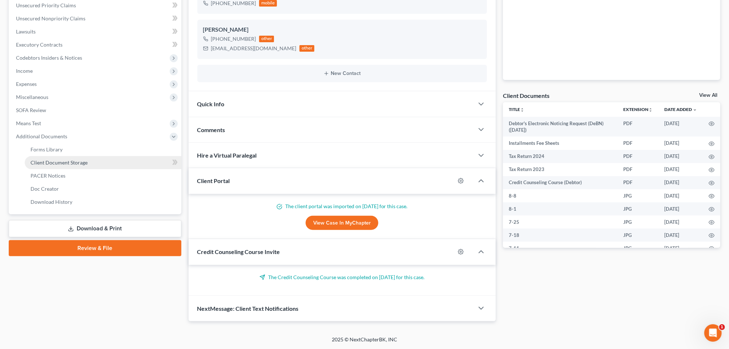
click at [63, 165] on span "Client Document Storage" at bounding box center [59, 162] width 57 height 6
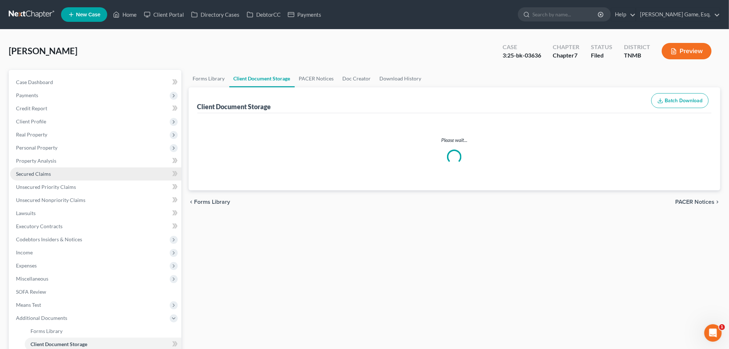
select select "0"
select select "8"
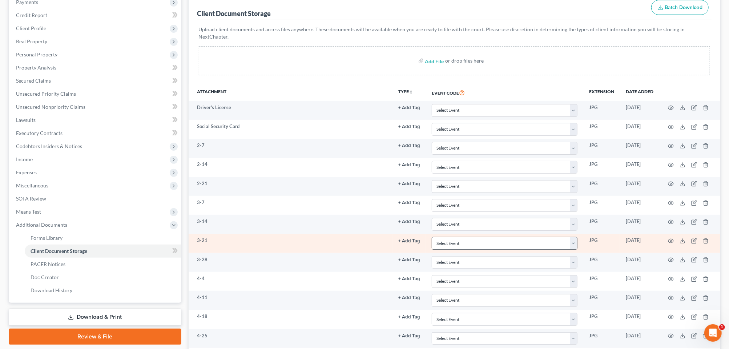
scroll to position [60, 0]
